Goal: Task Accomplishment & Management: Manage account settings

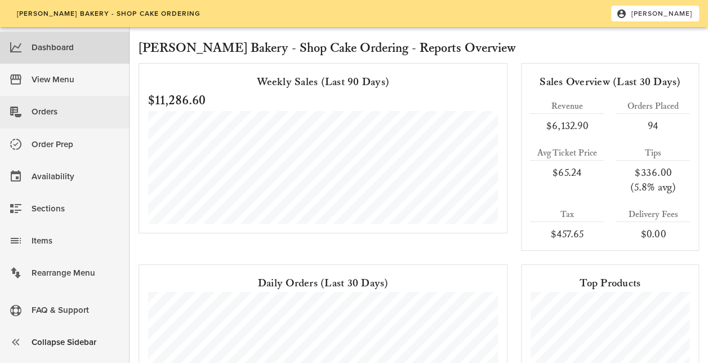
click at [54, 114] on div "Orders" at bounding box center [76, 112] width 89 height 19
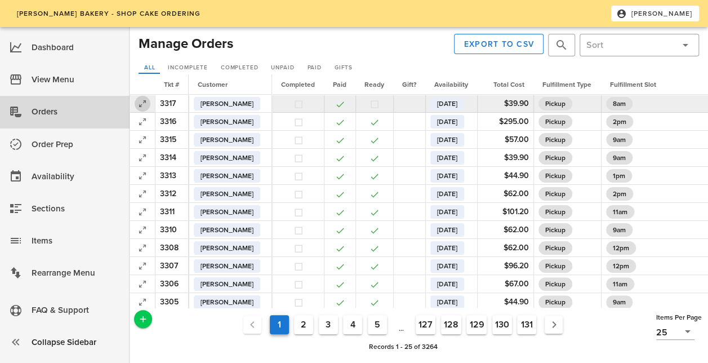
click at [146, 105] on icon "button" at bounding box center [143, 104] width 14 height 14
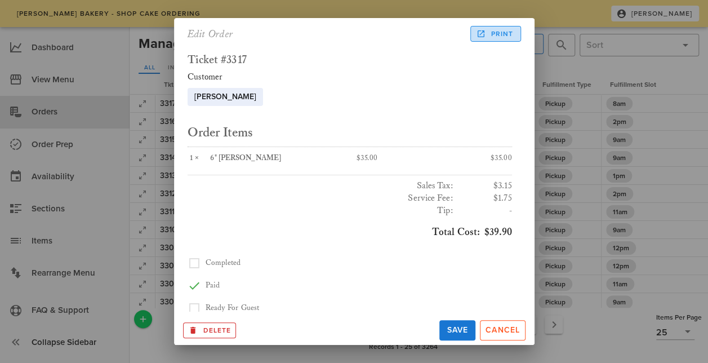
click at [504, 39] on link "Print" at bounding box center [495, 34] width 50 height 16
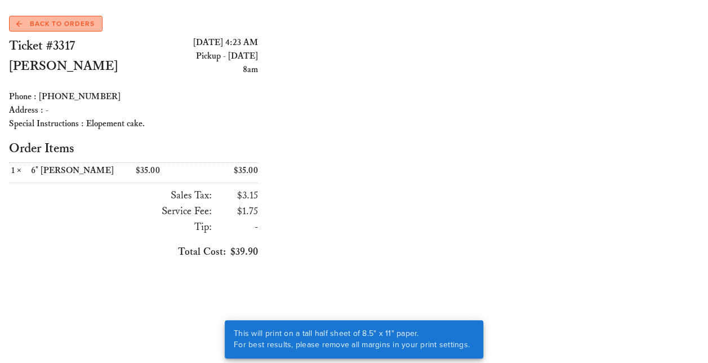
click at [54, 24] on span "Back to Orders" at bounding box center [55, 24] width 78 height 10
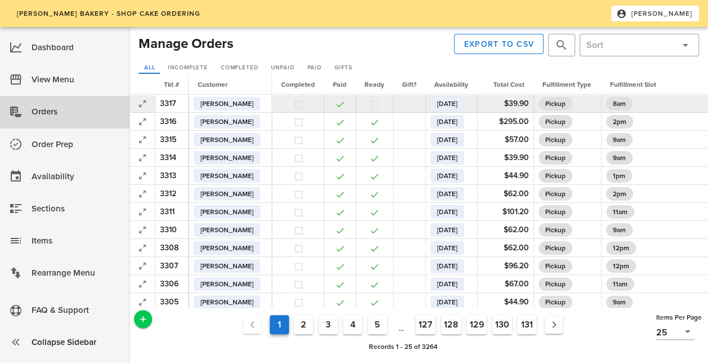
click at [380, 104] on button "button" at bounding box center [375, 104] width 10 height 10
